Goal: Check status: Check status

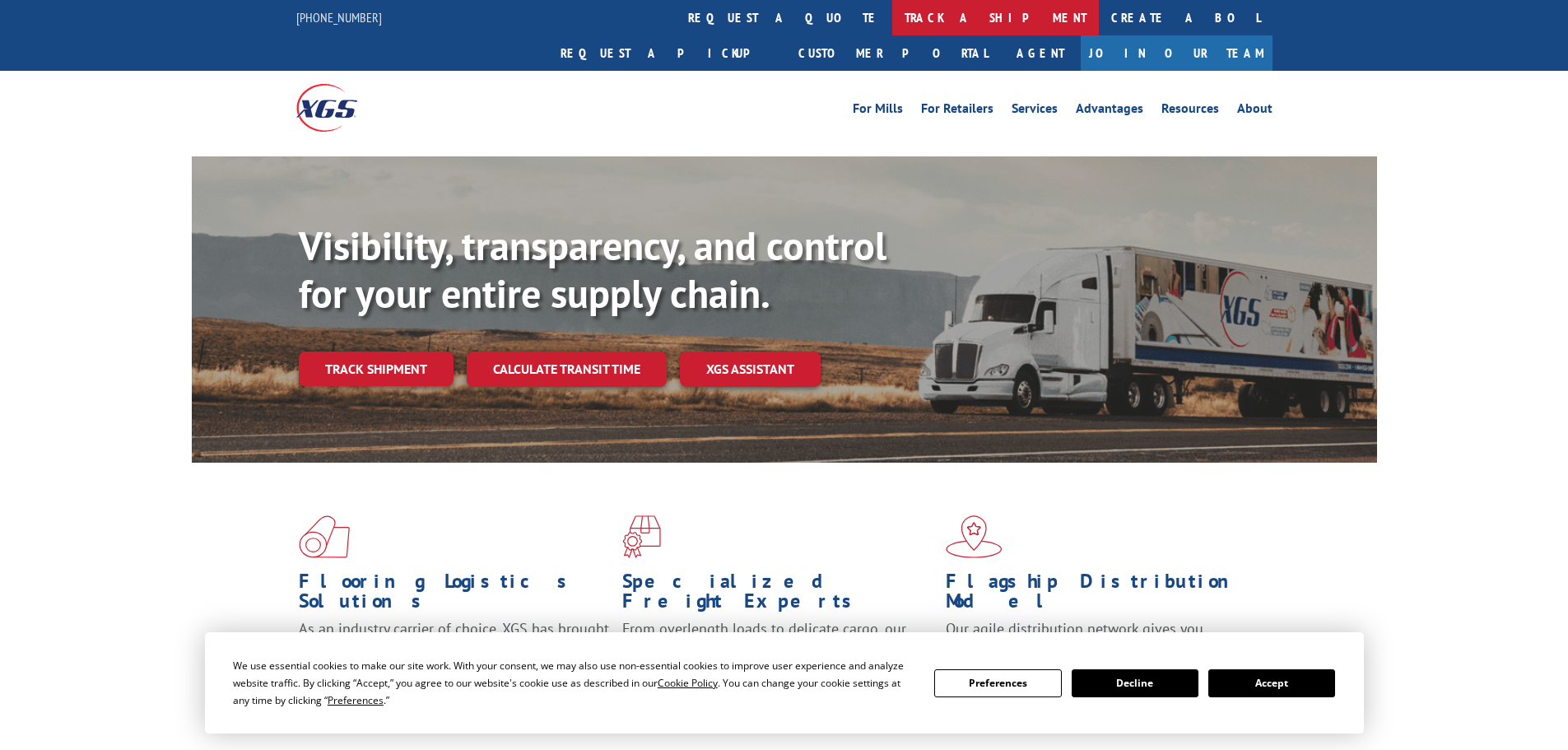
click at [893, 15] on link "track a shipment" at bounding box center [996, 17] width 207 height 35
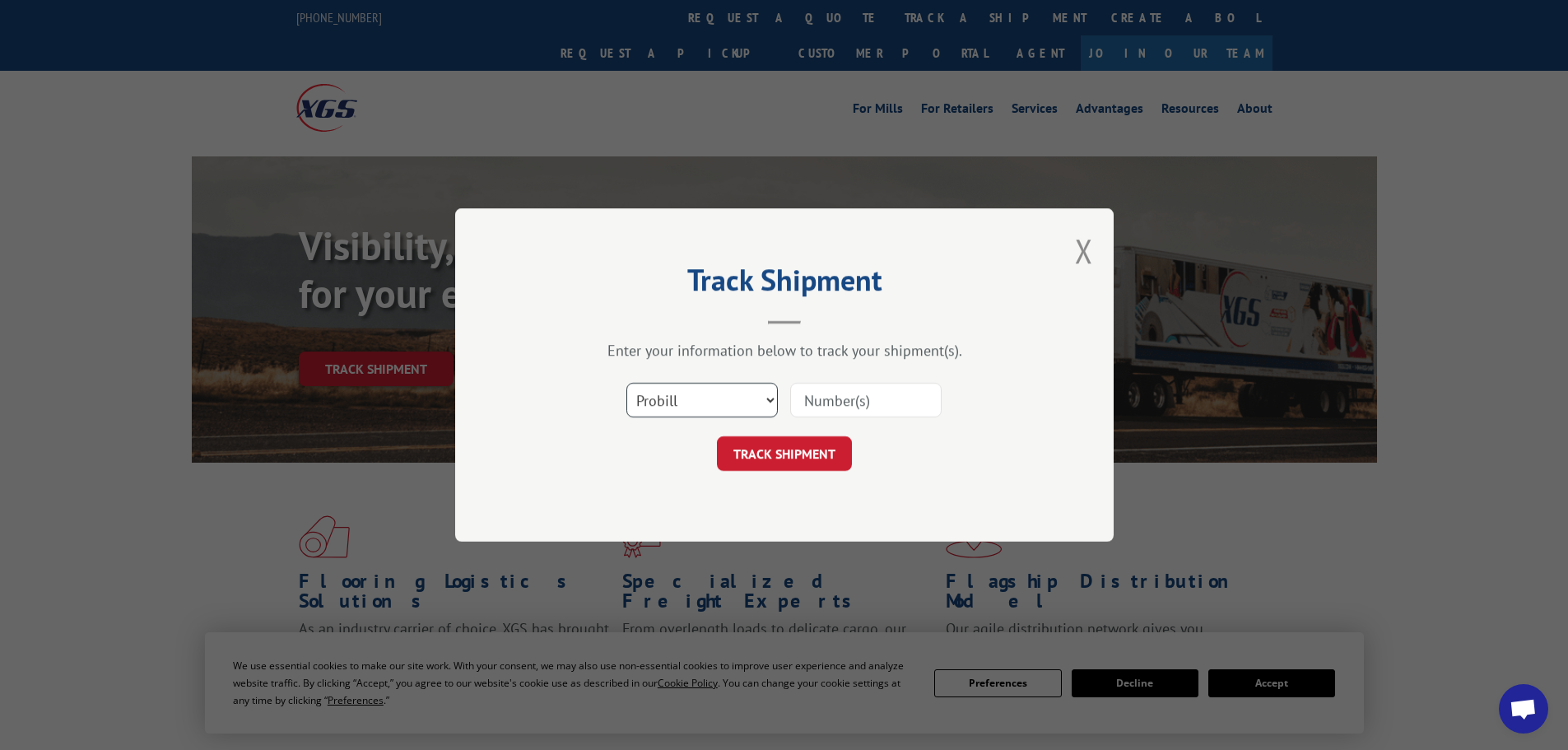
click at [707, 394] on select "Select category... Probill BOL PO" at bounding box center [702, 400] width 151 height 34
click at [814, 395] on input at bounding box center [866, 400] width 151 height 34
paste input "17687396"
type input "17687396"
click at [754, 449] on button "TRACK SHIPMENT" at bounding box center [784, 453] width 135 height 34
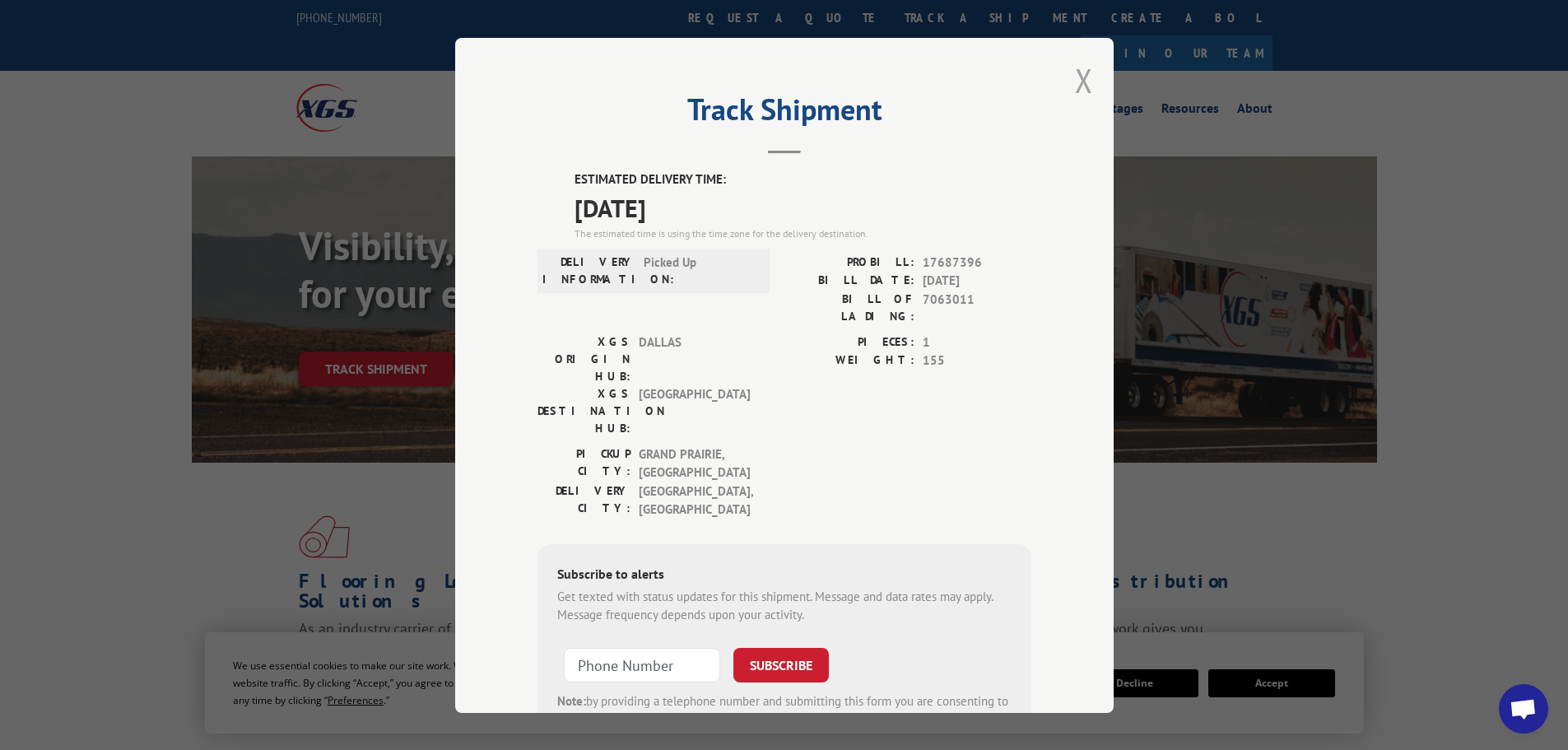
click at [1075, 80] on button "Close modal" at bounding box center [1084, 80] width 18 height 44
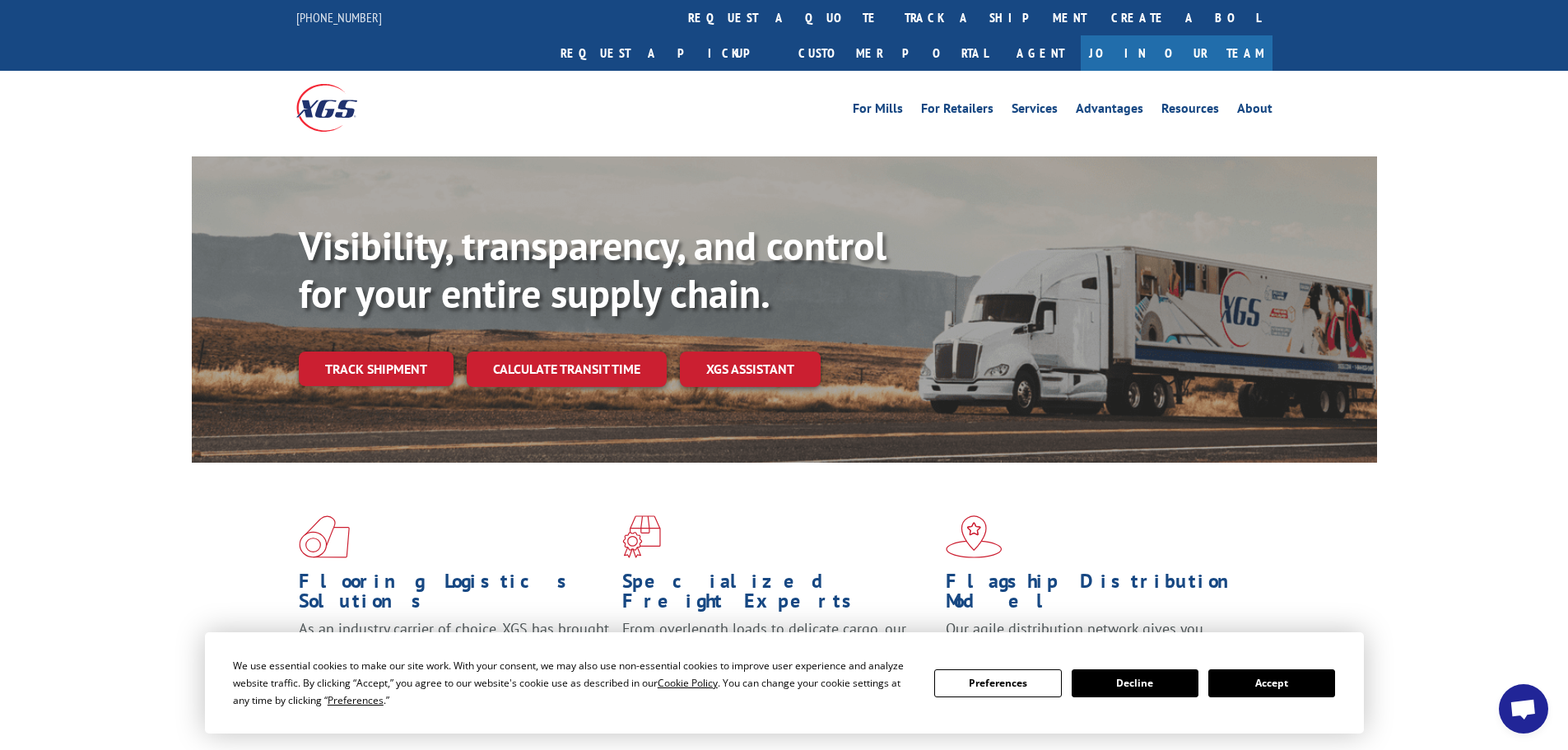
click at [109, 726] on div "Flooring Logistics Solutions As an industry carrier of choice, XGS has brought …" at bounding box center [784, 628] width 1568 height 331
